Goal: Information Seeking & Learning: Learn about a topic

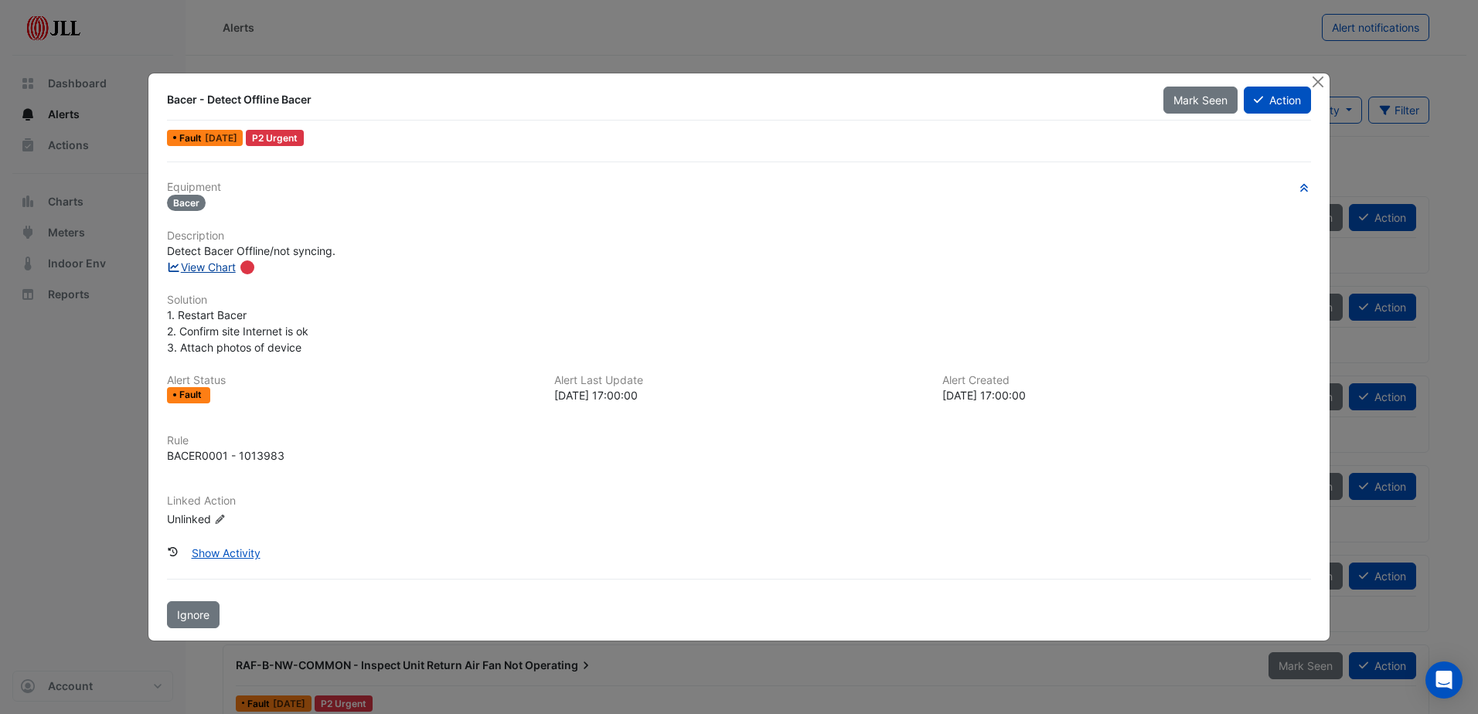
click at [206, 270] on link "View Chart" at bounding box center [201, 266] width 69 height 13
click at [1318, 81] on button "Close" at bounding box center [1318, 81] width 16 height 16
